Goal: Task Accomplishment & Management: Use online tool/utility

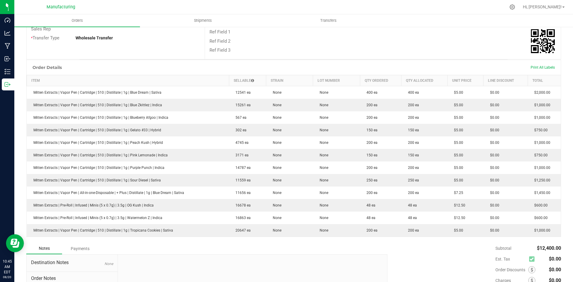
scroll to position [90, 0]
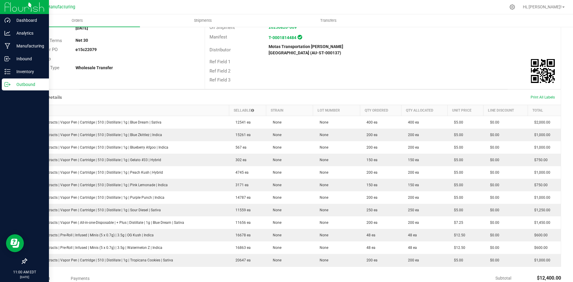
click at [11, 84] on p "Outbound" at bounding box center [28, 84] width 36 height 7
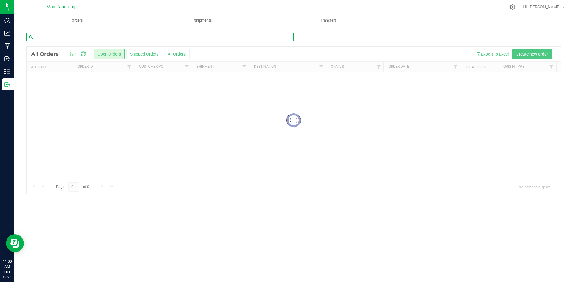
click at [56, 39] on input "text" at bounding box center [159, 37] width 267 height 9
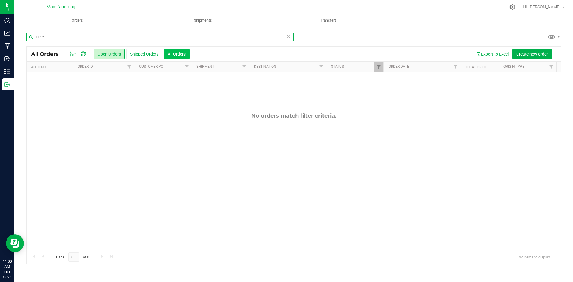
type input "lume"
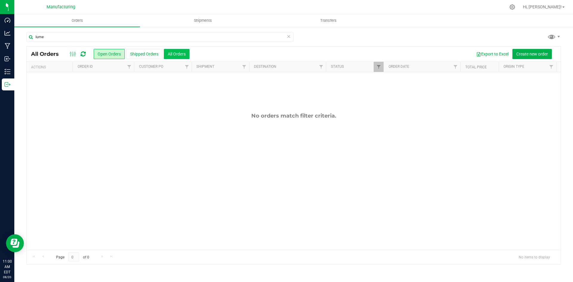
click at [175, 56] on button "All Orders" at bounding box center [177, 54] width 26 height 10
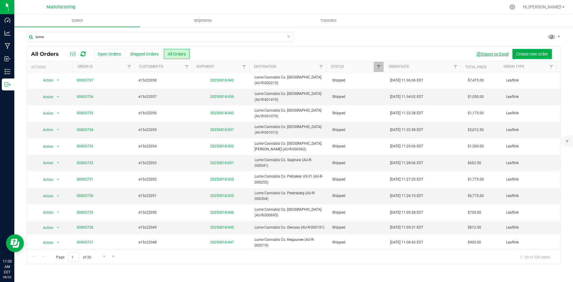
click at [487, 55] on button "Export to Excel" at bounding box center [492, 54] width 40 height 10
